Goal: Task Accomplishment & Management: Manage account settings

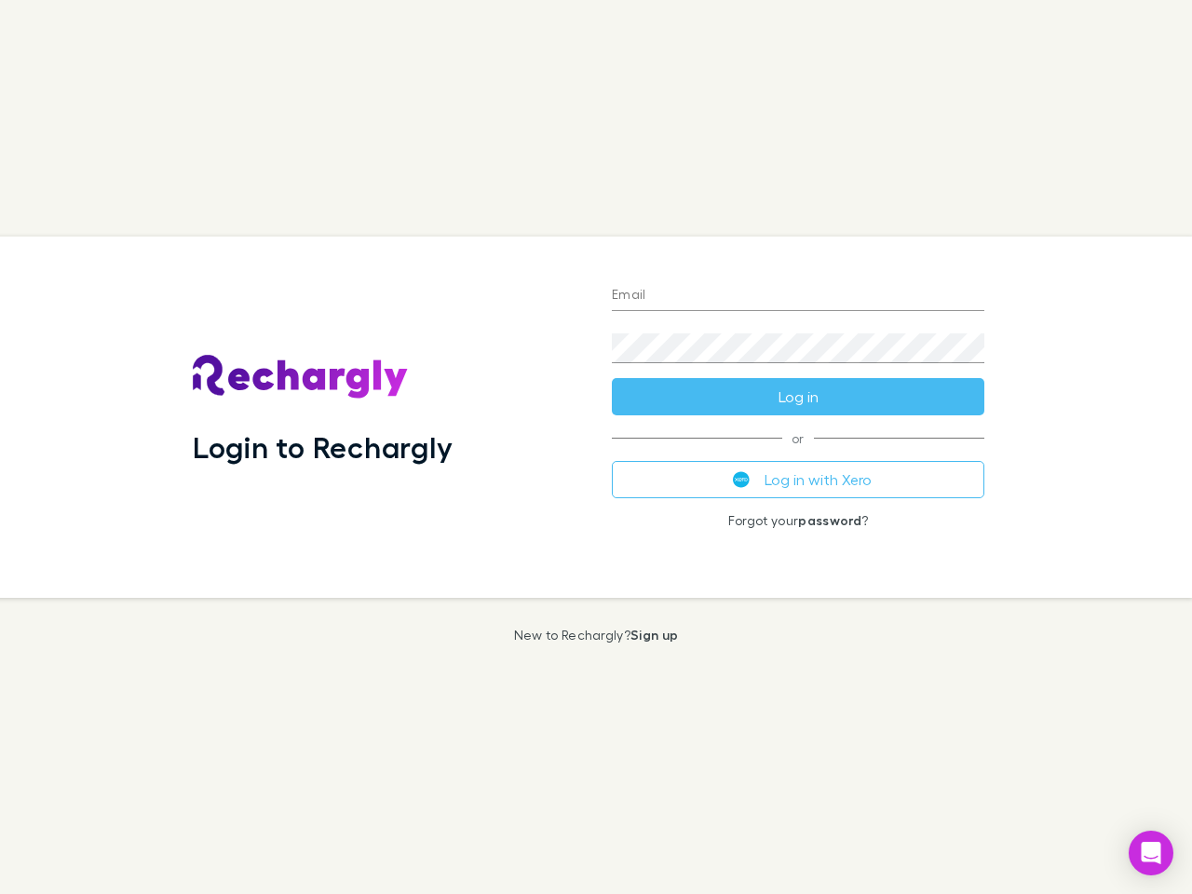
click at [596, 447] on div "Login to Rechargly" at bounding box center [387, 417] width 419 height 361
click at [798, 296] on input "Email" at bounding box center [798, 296] width 373 height 30
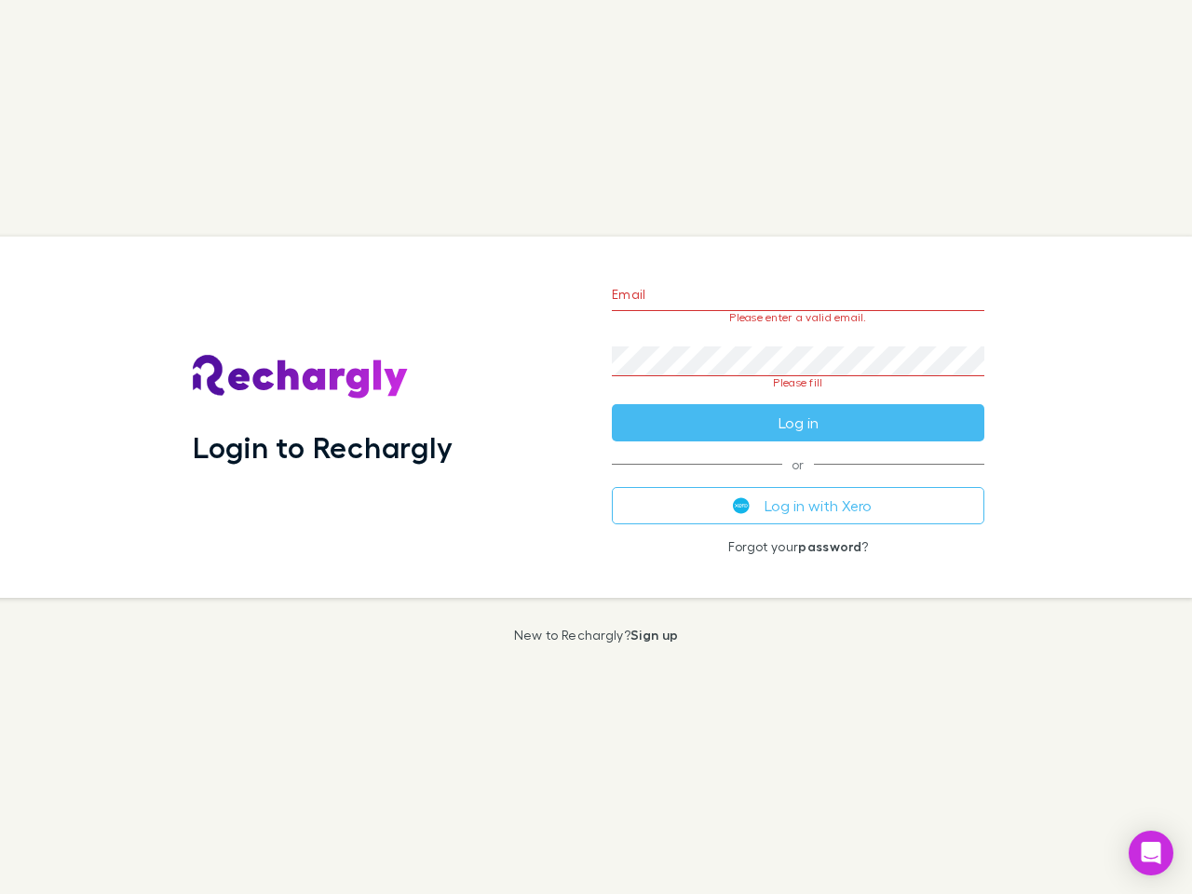
click at [798, 397] on form "Email Please enter a valid email. Password Please fill Log in" at bounding box center [798, 353] width 373 height 175
click at [798, 480] on div "Email Please enter a valid email. Password Please fill Log in or Log in with Xe…" at bounding box center [798, 417] width 402 height 361
click at [1151, 853] on icon "Open Intercom Messenger" at bounding box center [1152, 853] width 20 height 22
